Goal: Task Accomplishment & Management: Manage account settings

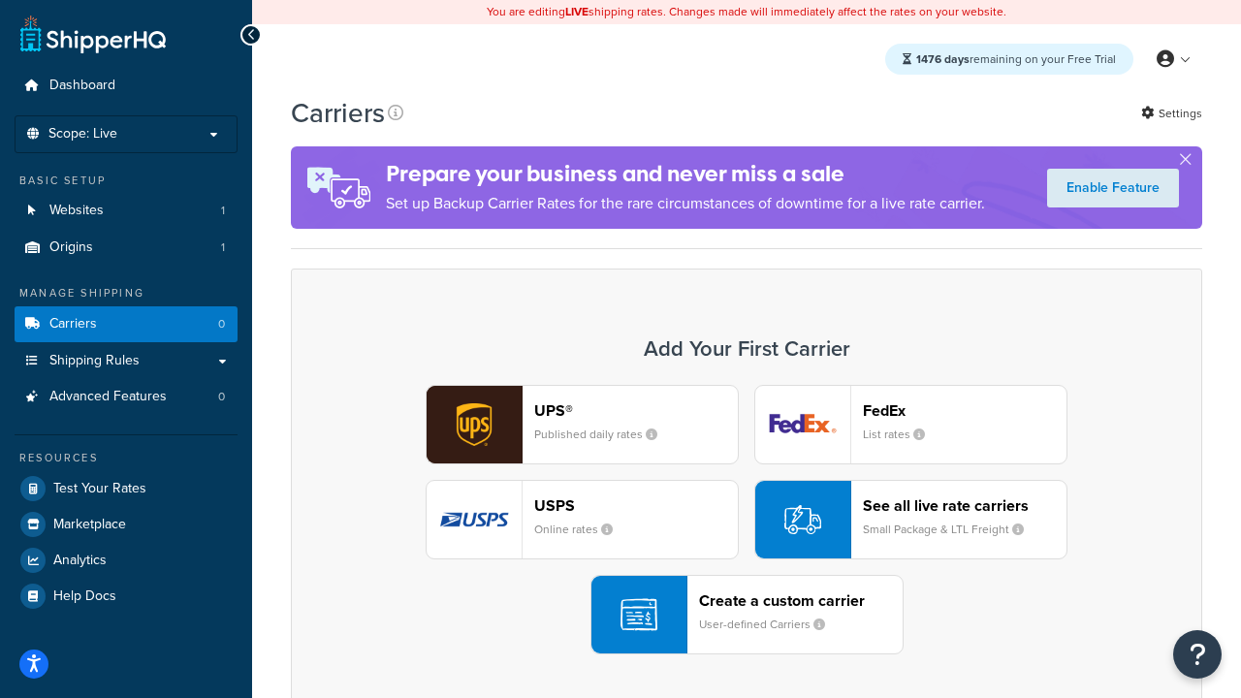
click at [746, 520] on div "UPS® Published daily rates FedEx List rates USPS Online rates See all live rate…" at bounding box center [746, 519] width 870 height 269
click at [964, 410] on header "FedEx" at bounding box center [965, 410] width 204 height 18
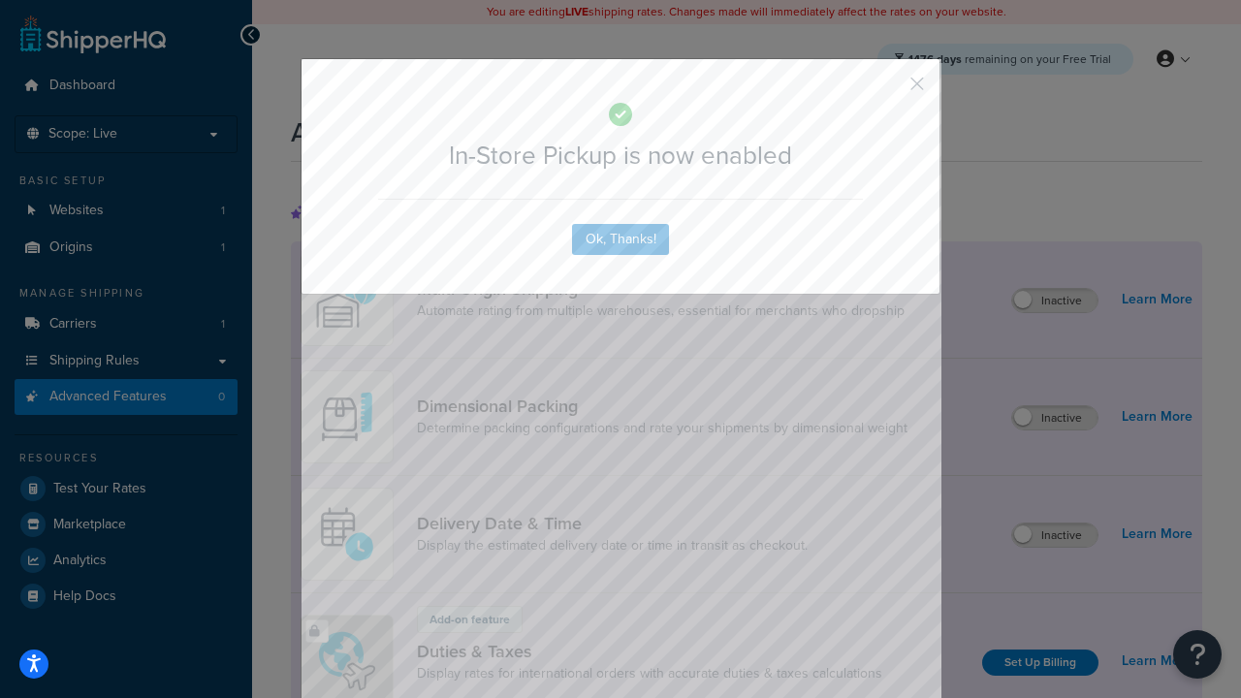
scroll to position [629, 0]
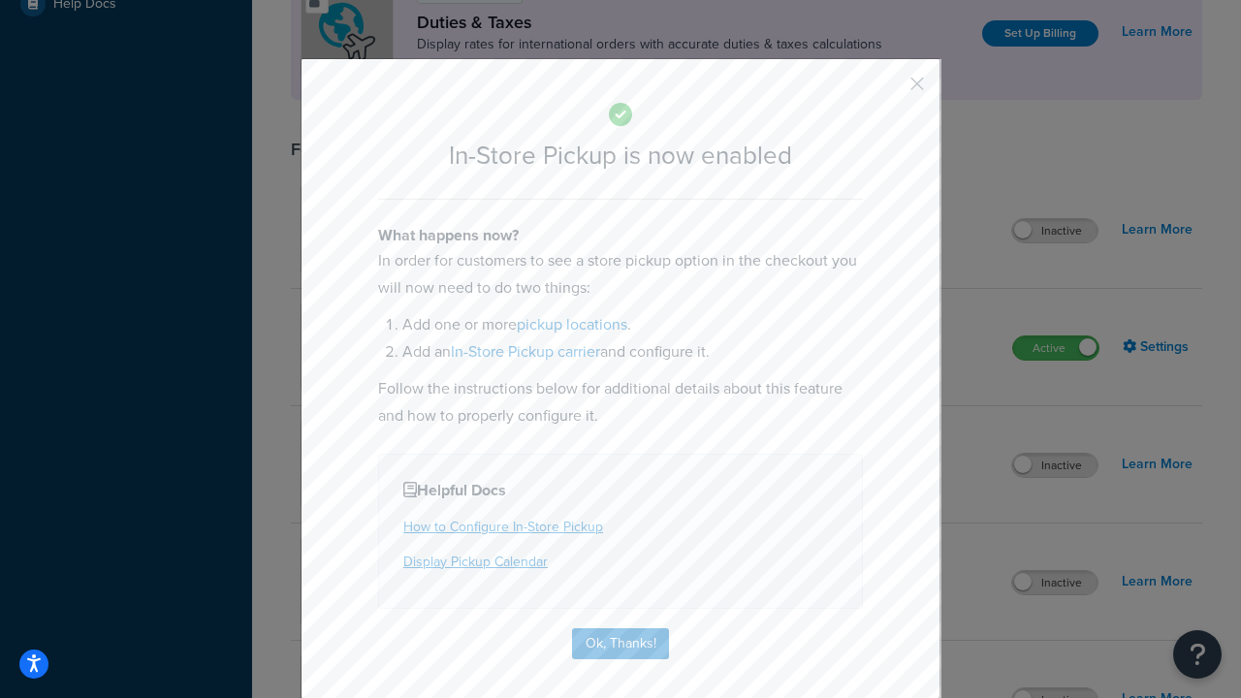
click at [888, 90] on button "button" at bounding box center [888, 90] width 5 height 5
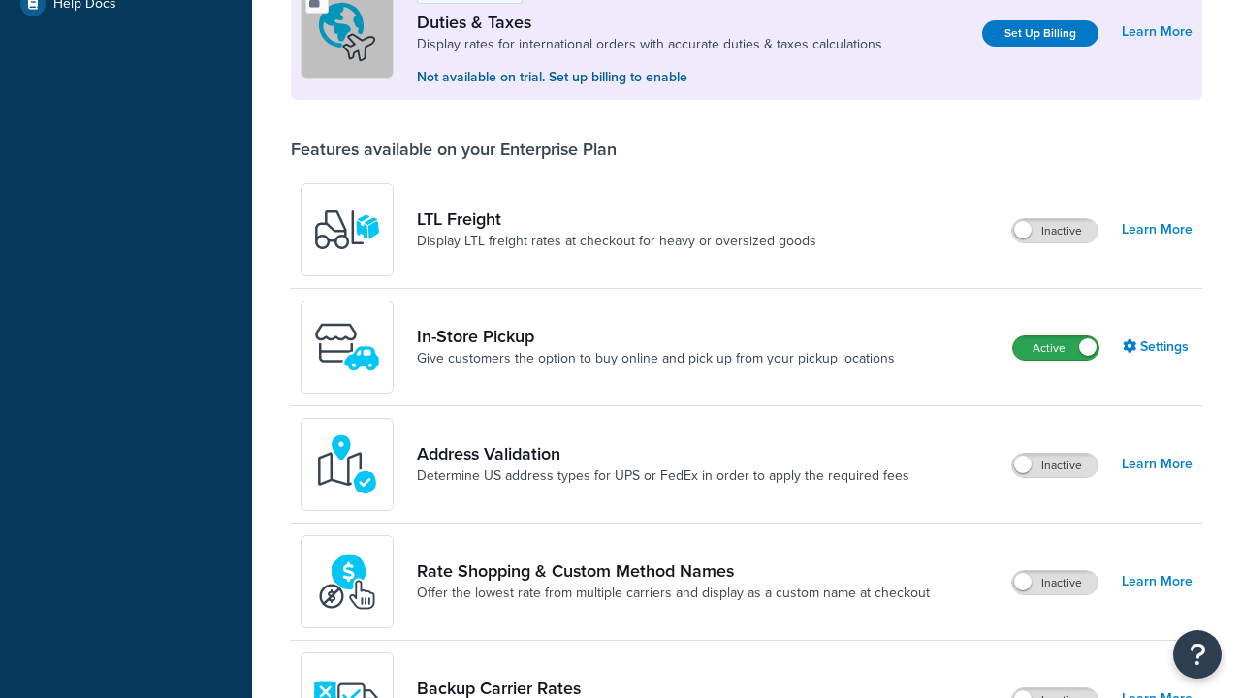
scroll to position [592, 0]
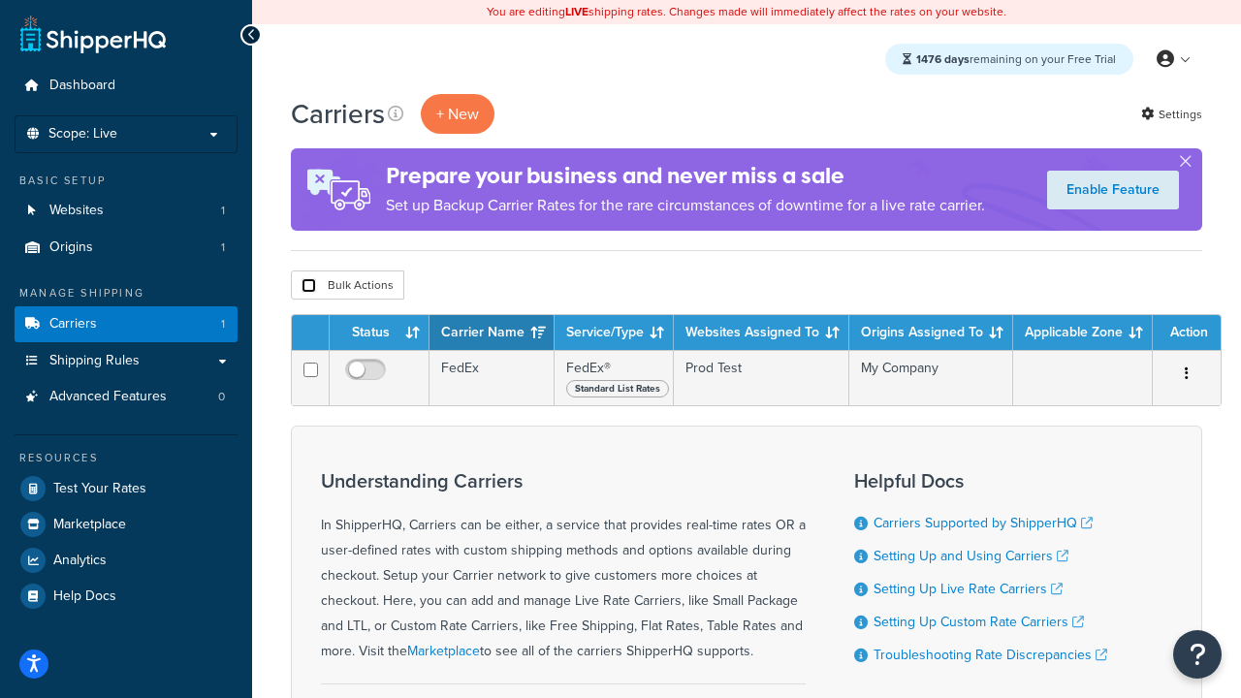
click at [308, 285] on input "checkbox" at bounding box center [308, 285] width 15 height 15
checkbox input "true"
click at [0, 0] on button "Delete" at bounding box center [0, 0] width 0 height 0
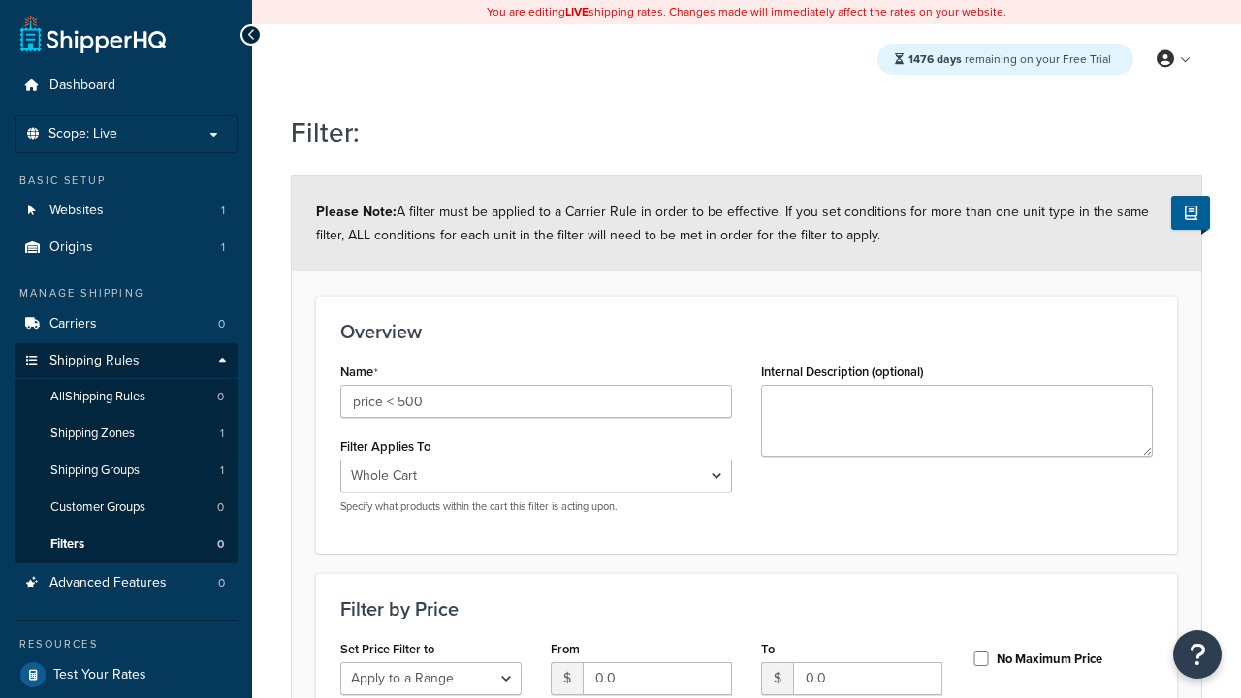
select select "range"
type input "price < 500"
type input "500"
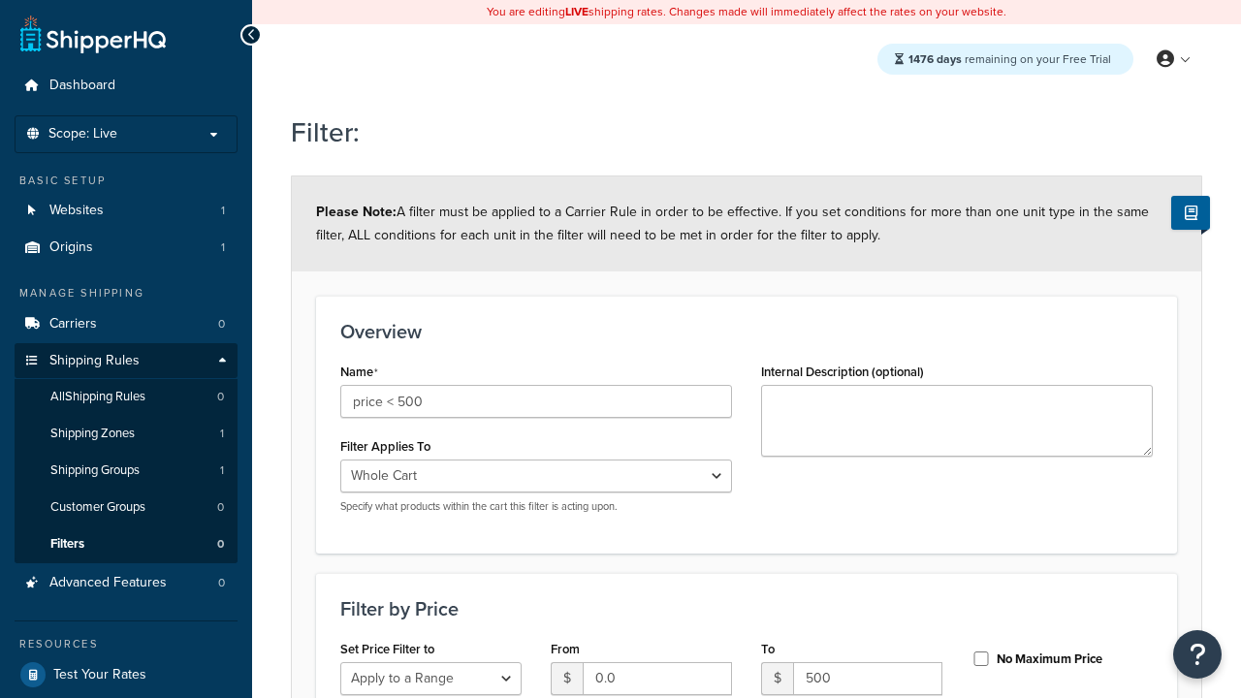
type input "500"
checkbox input "true"
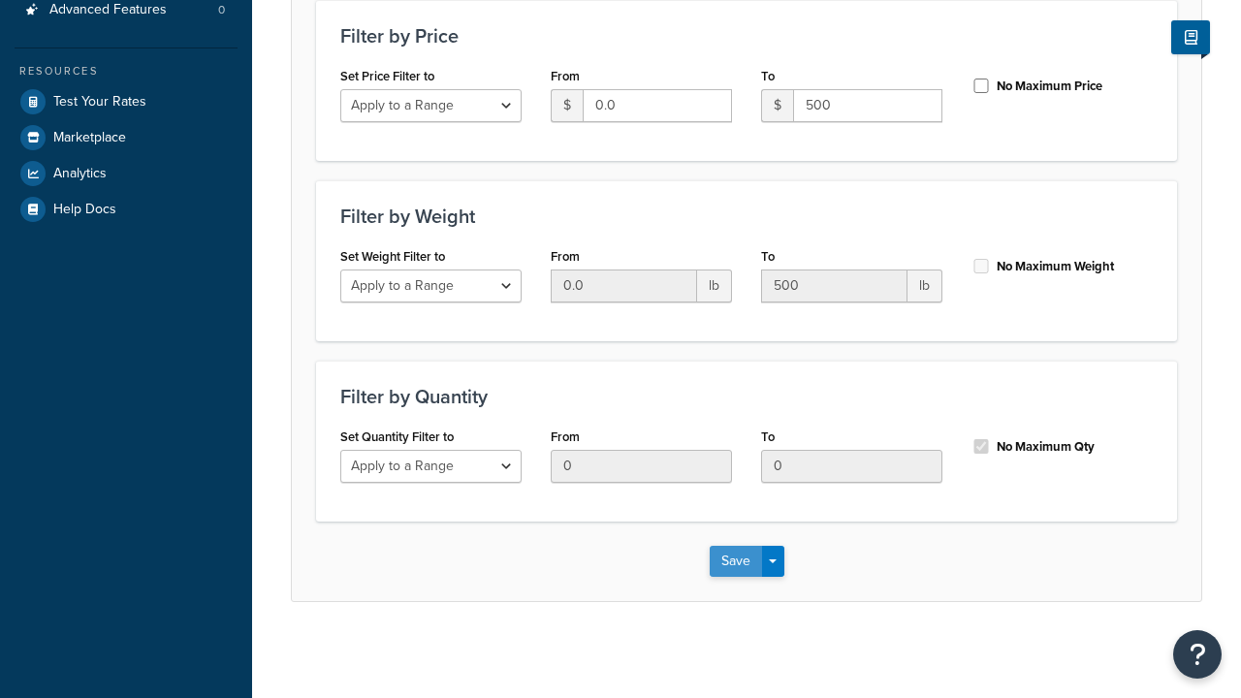
click at [735, 560] on button "Save" at bounding box center [735, 561] width 52 height 31
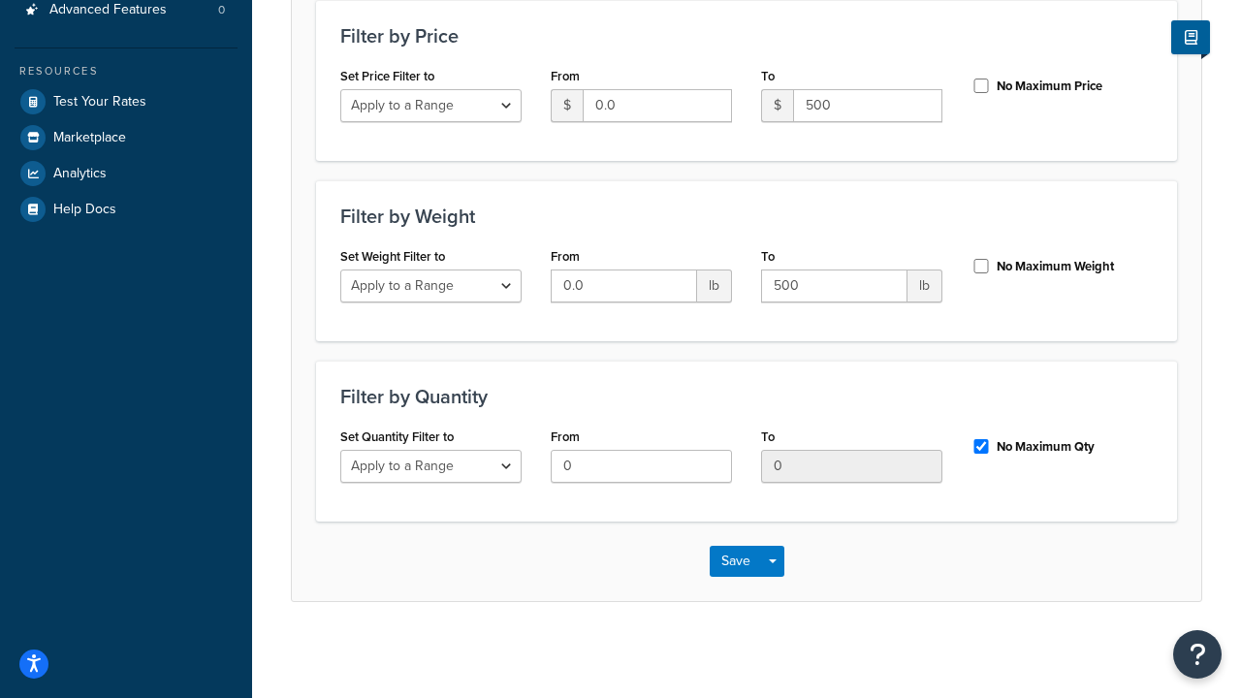
scroll to position [0, 0]
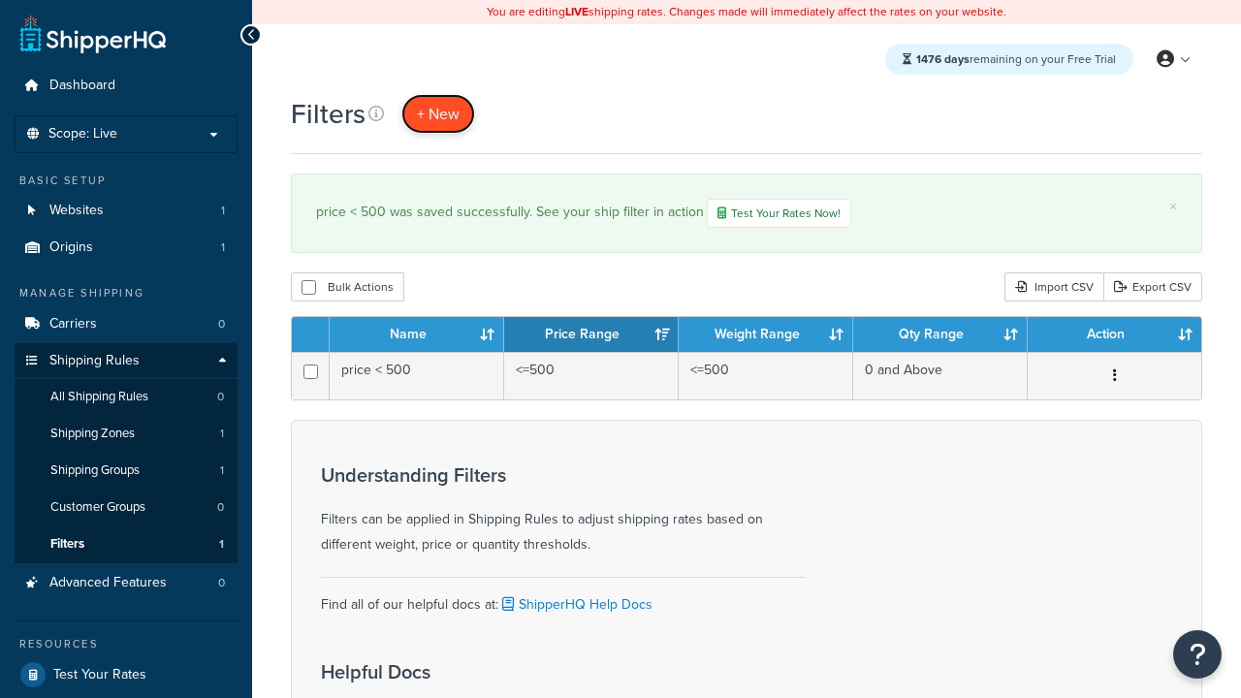
click at [436, 113] on span "+ New" at bounding box center [438, 114] width 43 height 22
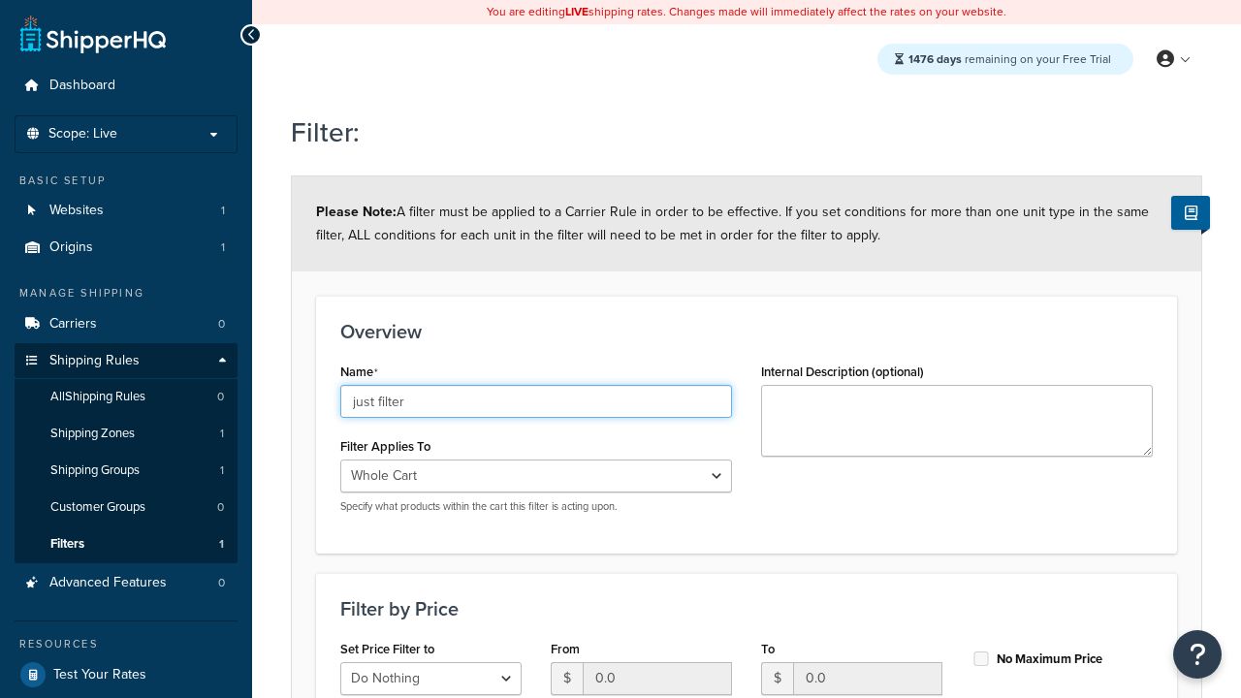
type input "just filter"
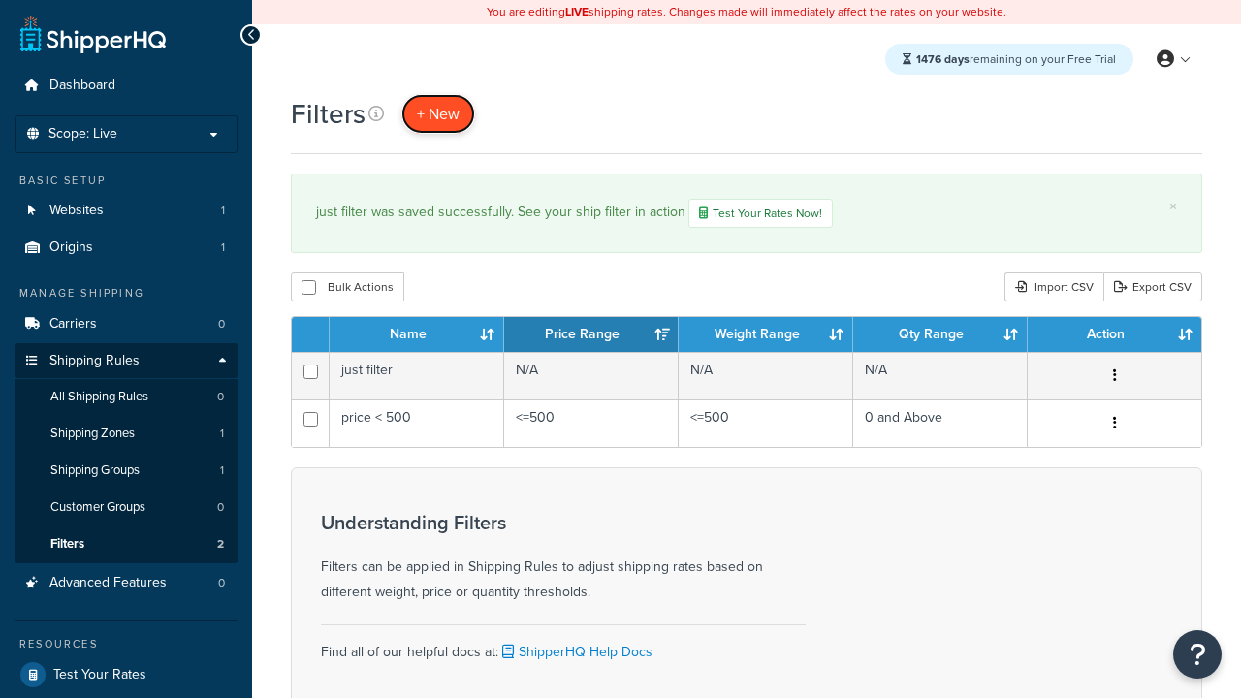
click at [436, 113] on span "+ New" at bounding box center [438, 114] width 43 height 22
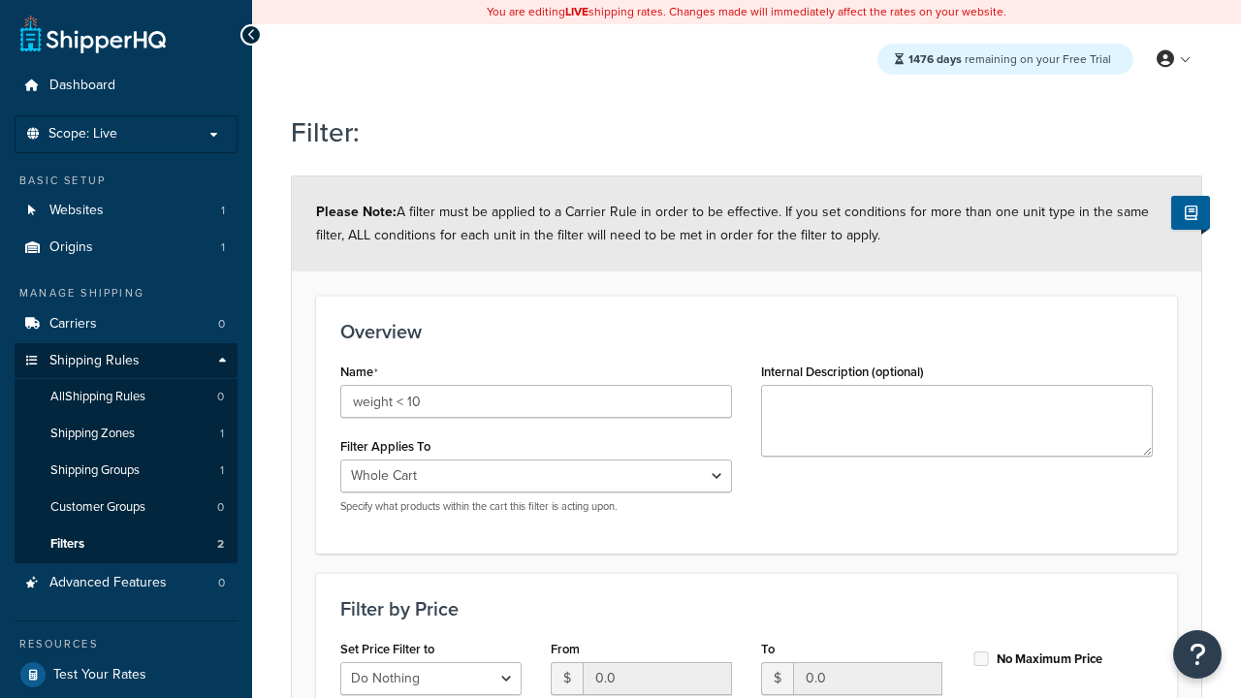
select select "range"
type input "weight < 10"
type input "10"
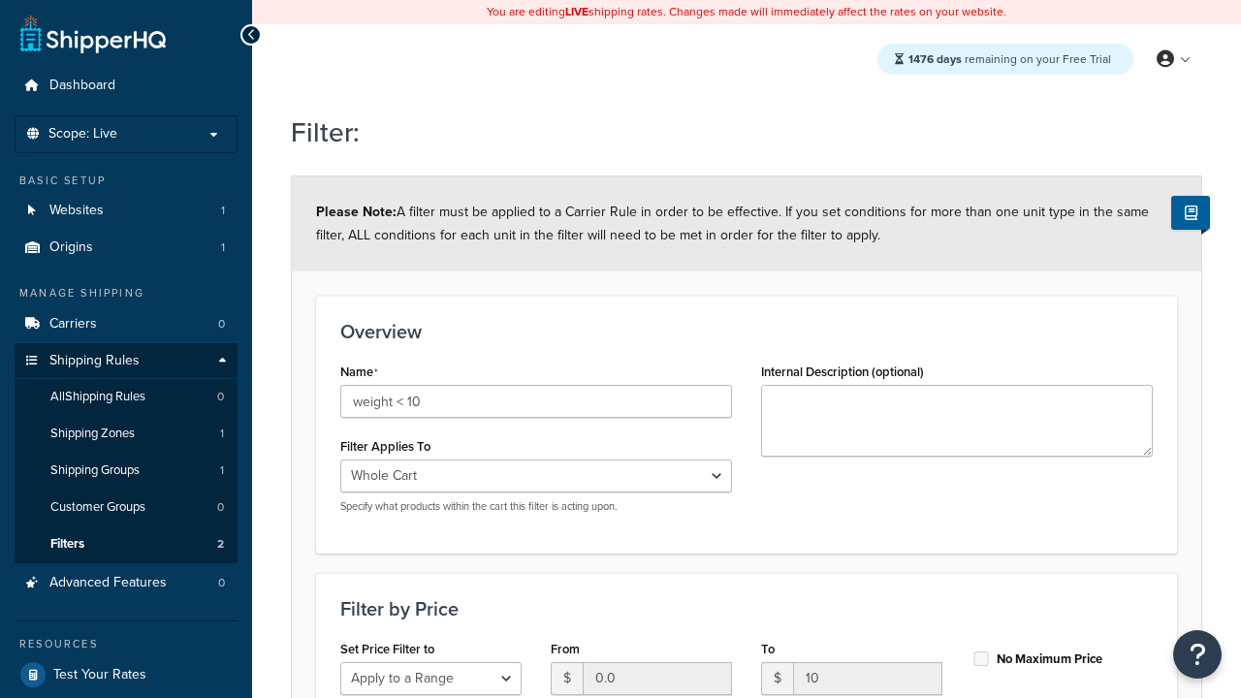
type input "10"
checkbox input "true"
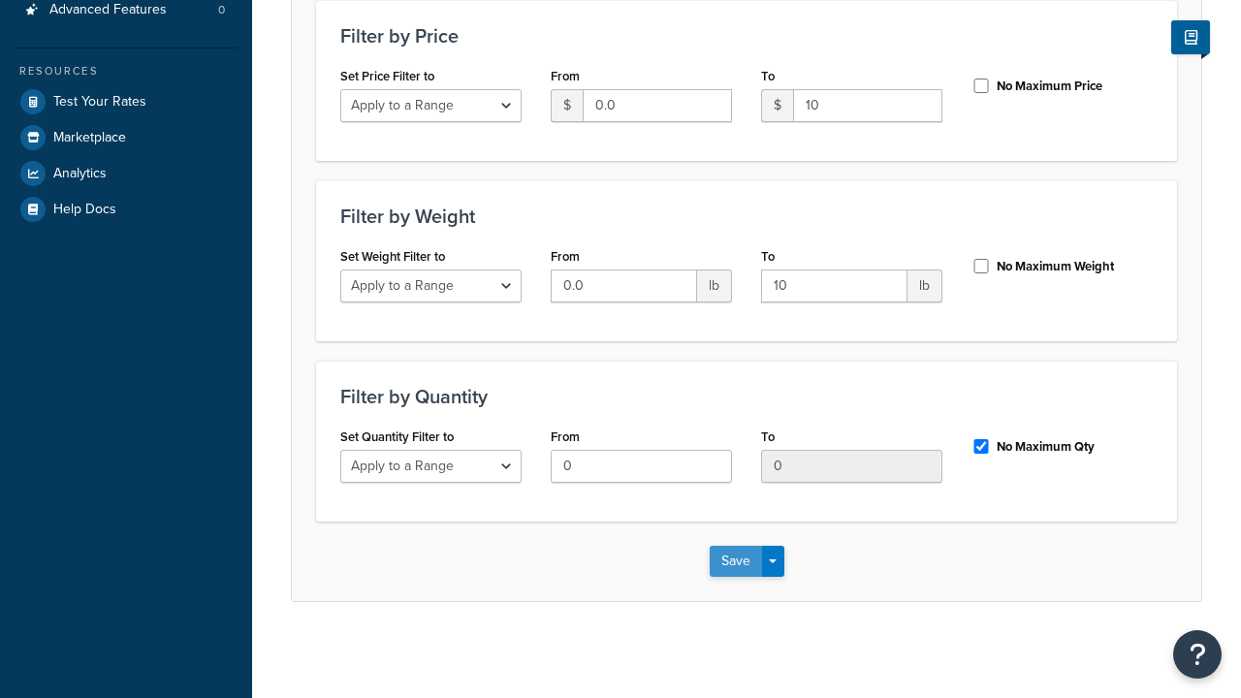
click at [735, 560] on button "Save" at bounding box center [735, 561] width 52 height 31
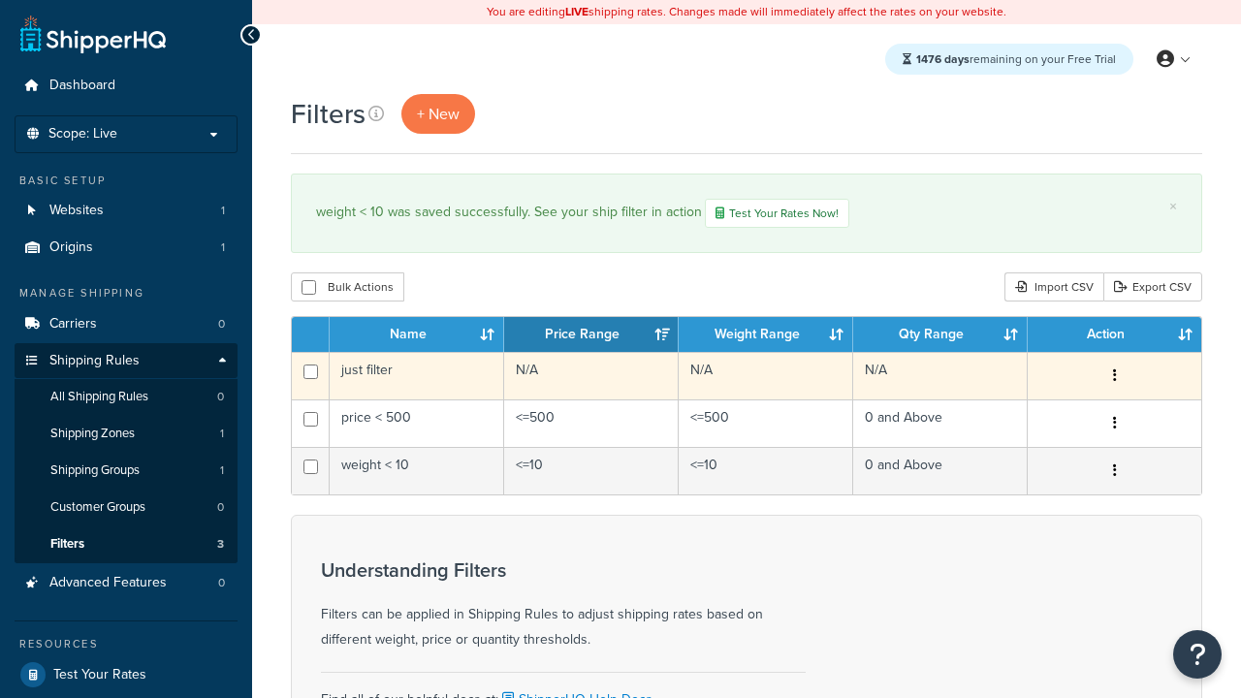
click at [1114, 377] on icon "button" at bounding box center [1115, 375] width 4 height 14
click at [0, 0] on link "Edit" at bounding box center [0, 0] width 0 height 0
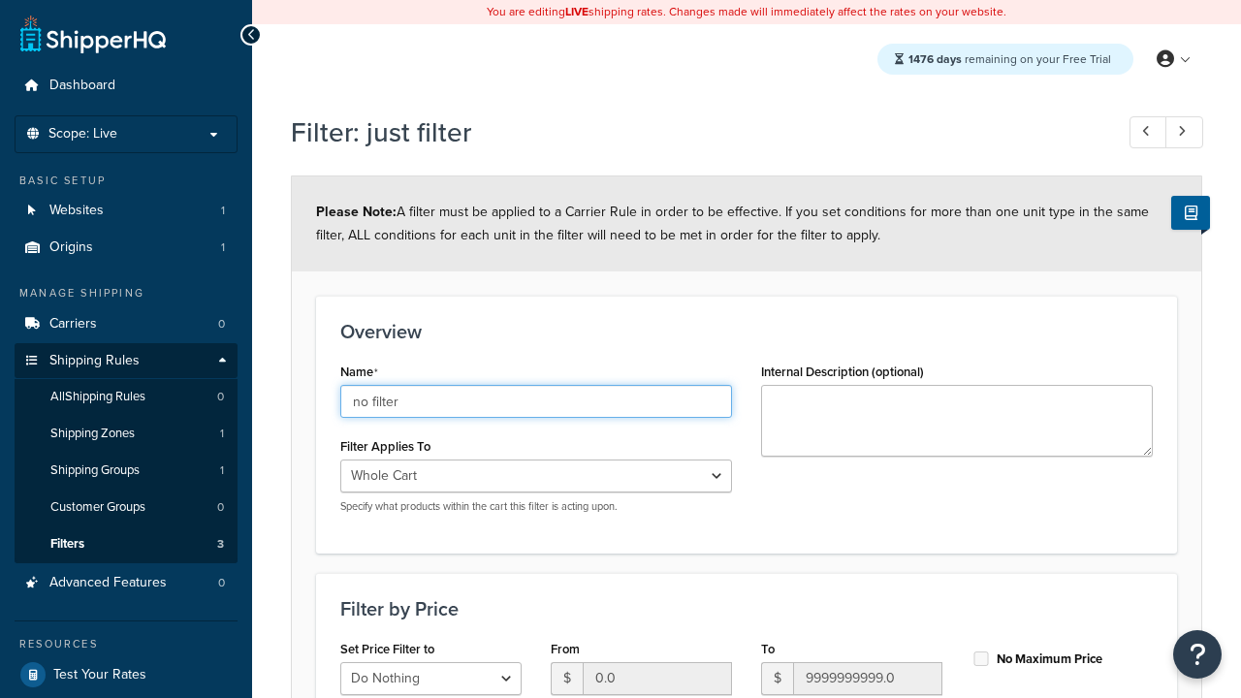
type input "no filter"
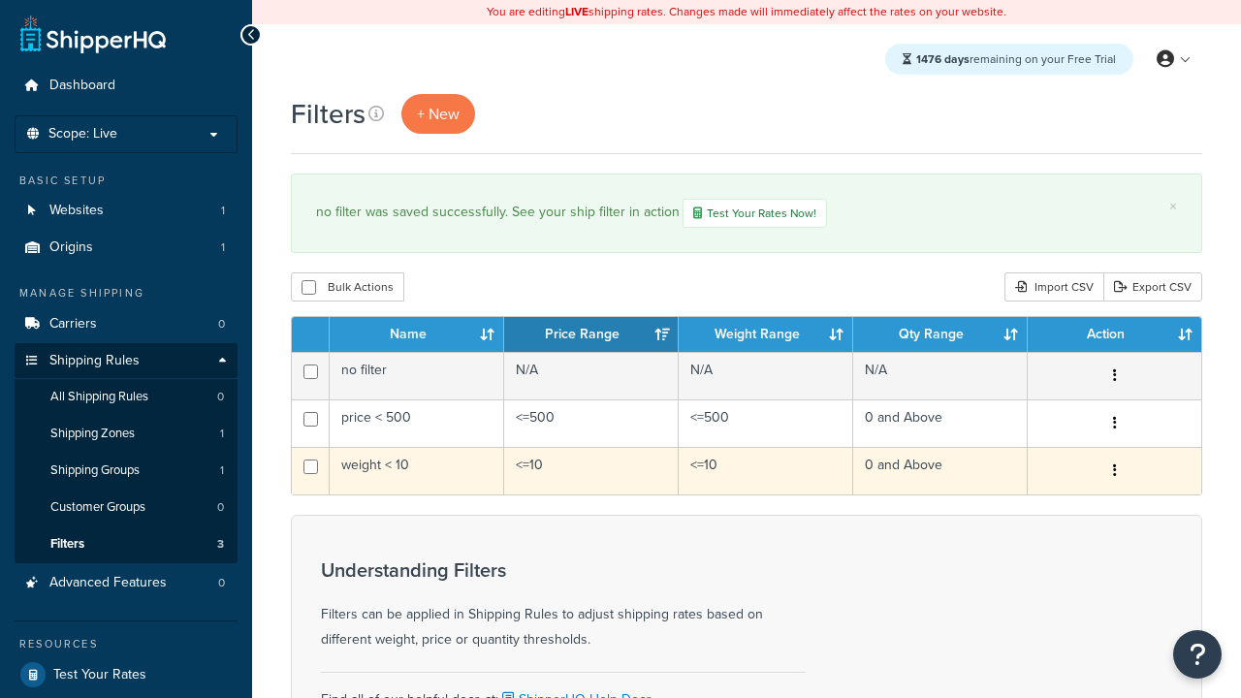
click at [1114, 472] on icon "button" at bounding box center [1115, 470] width 4 height 14
click at [0, 0] on link "Duplicate" at bounding box center [0, 0] width 0 height 0
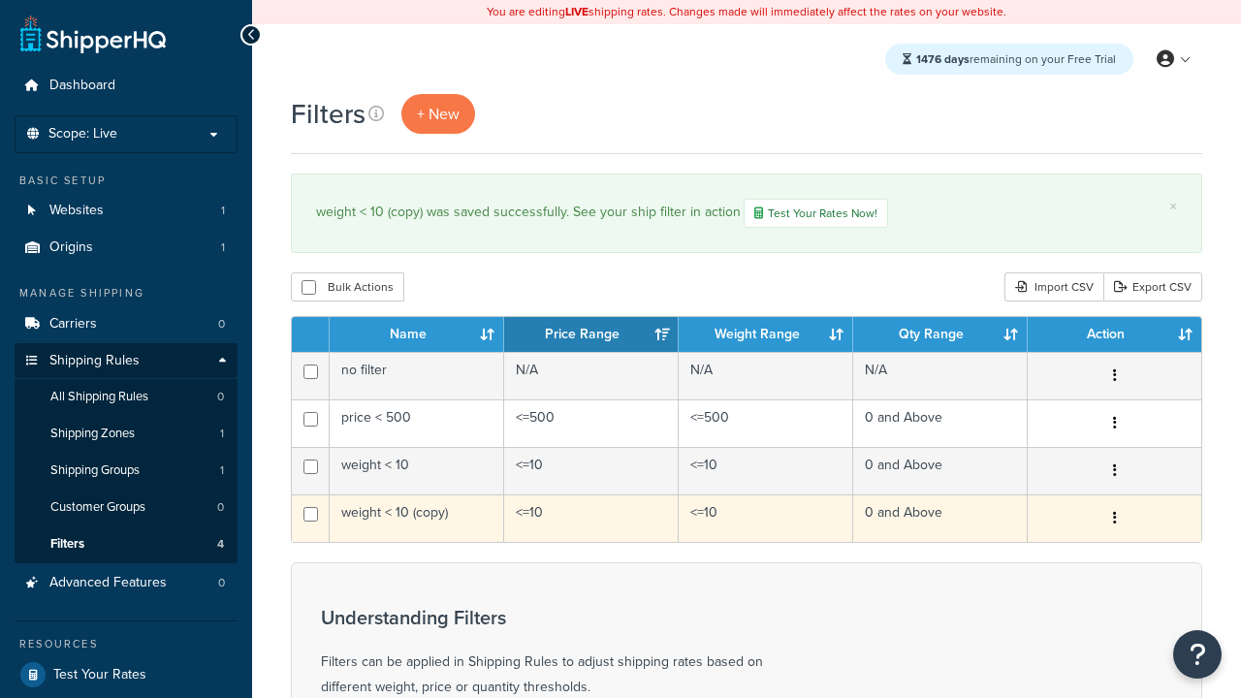
click at [1114, 520] on icon "button" at bounding box center [1115, 518] width 4 height 14
click at [0, 0] on link "Delete" at bounding box center [0, 0] width 0 height 0
